Goal: Task Accomplishment & Management: Use online tool/utility

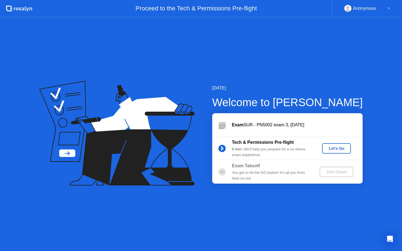
click at [340, 147] on div "Let's Go" at bounding box center [336, 148] width 24 height 4
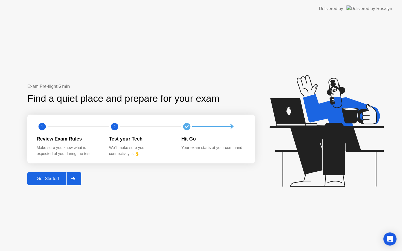
click at [54, 176] on div "Get Started" at bounding box center [47, 178] width 37 height 5
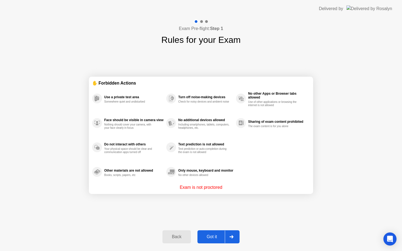
click at [217, 236] on div "Got it" at bounding box center [212, 237] width 26 height 5
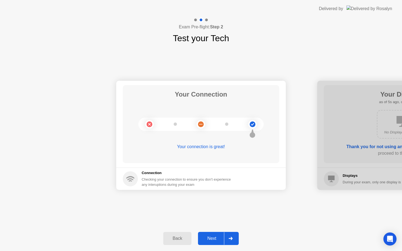
click at [220, 237] on div "Next" at bounding box center [211, 238] width 24 height 5
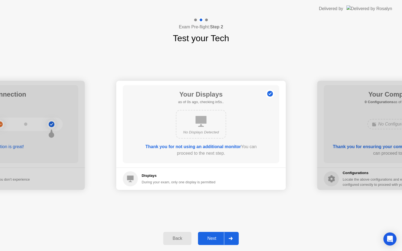
click at [220, 237] on div "Next" at bounding box center [211, 238] width 24 height 5
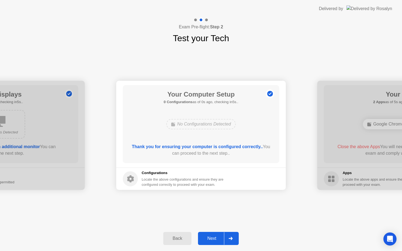
click at [220, 237] on div "Next" at bounding box center [211, 238] width 24 height 5
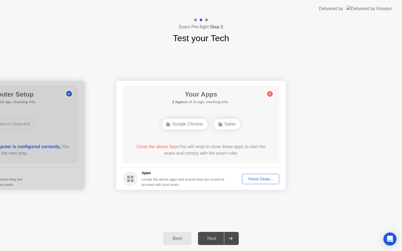
click at [266, 179] on div "Force Close..." at bounding box center [260, 179] width 33 height 4
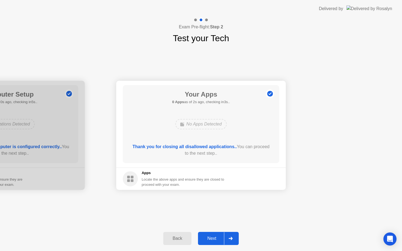
click at [208, 236] on div "Next" at bounding box center [211, 238] width 24 height 5
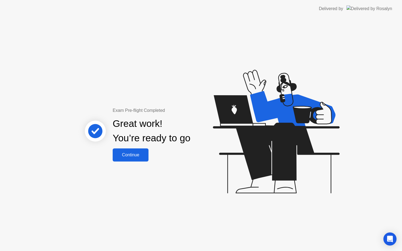
click at [132, 153] on div "Continue" at bounding box center [130, 155] width 33 height 5
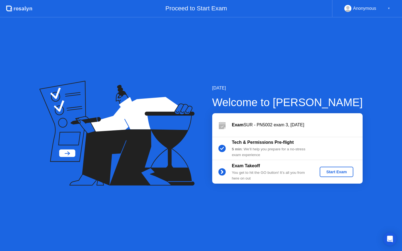
click at [342, 170] on div "Start Exam" at bounding box center [336, 172] width 29 height 4
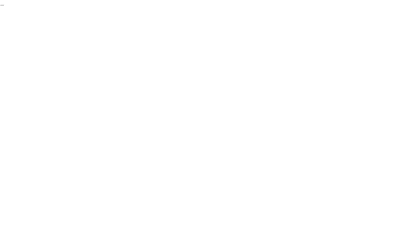
click div "End Proctoring Session"
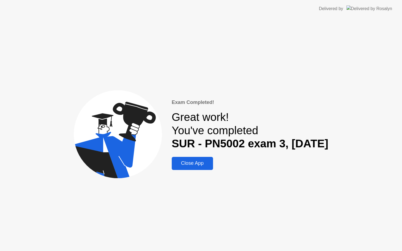
click at [191, 163] on div "Close App" at bounding box center [192, 164] width 38 height 6
